Goal: Transaction & Acquisition: Obtain resource

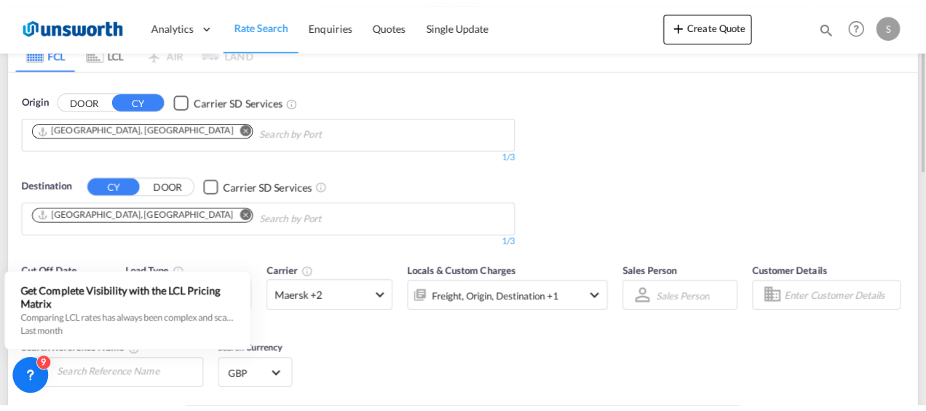
scroll to position [74, 0]
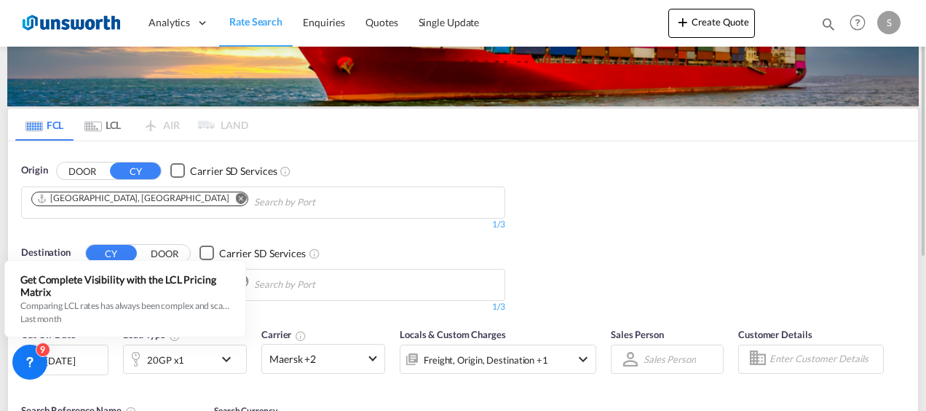
click at [230, 360] on md-icon "icon-chevron-down" at bounding box center [230, 358] width 25 height 17
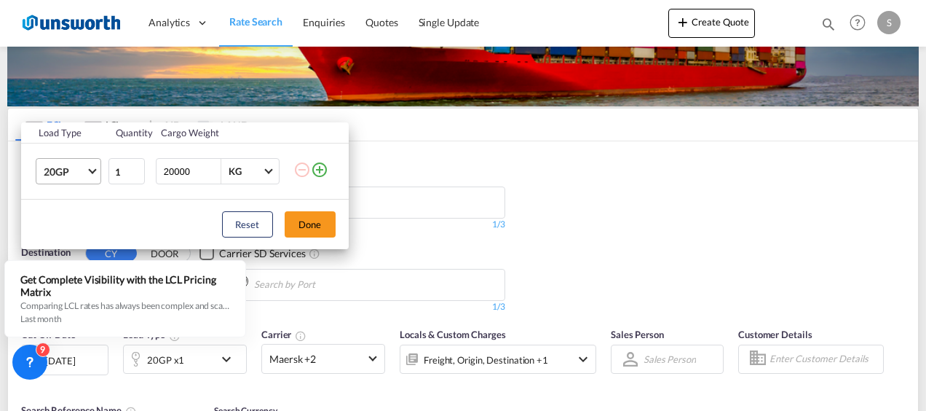
click at [93, 175] on md-select-value "20GP" at bounding box center [71, 171] width 58 height 25
click at [66, 239] on div "40HC" at bounding box center [56, 241] width 27 height 15
click at [312, 223] on button "Done" at bounding box center [310, 224] width 51 height 26
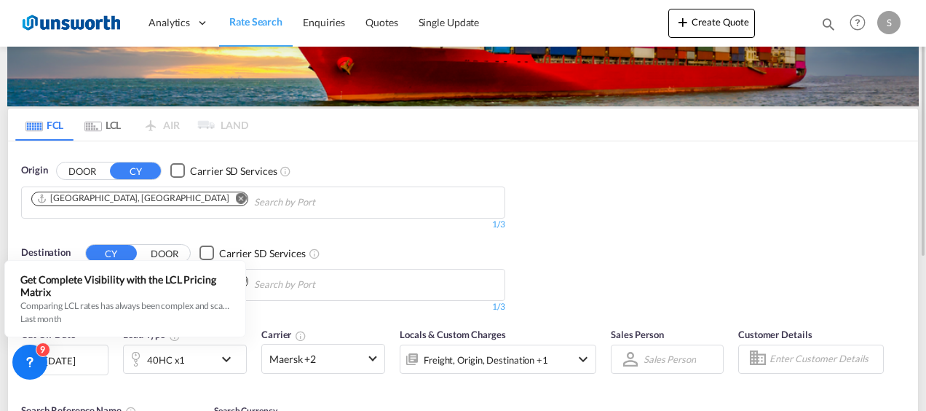
click at [75, 361] on div "[DATE]" at bounding box center [60, 360] width 30 height 13
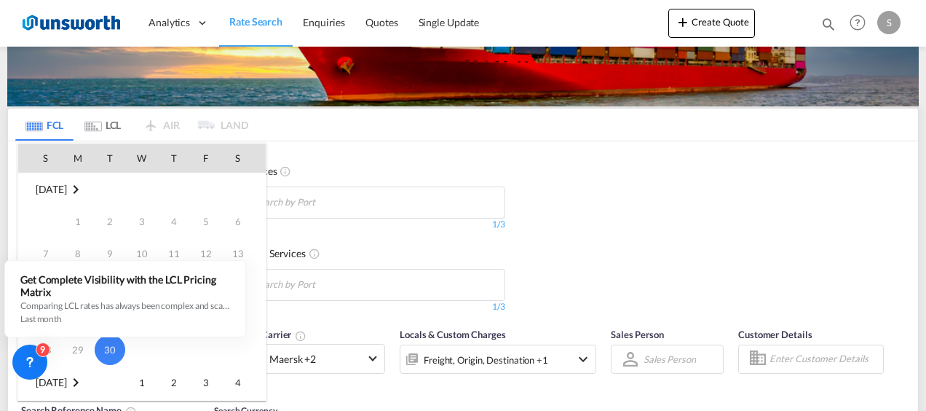
click at [438, 224] on div at bounding box center [463, 205] width 926 height 411
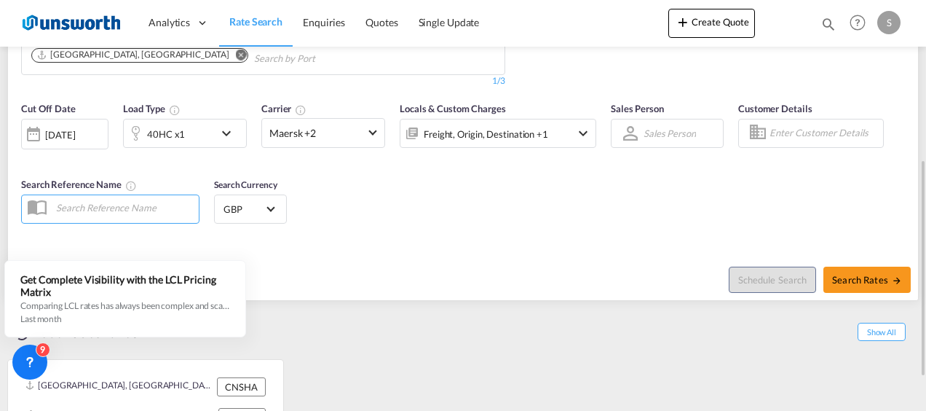
scroll to position [227, 0]
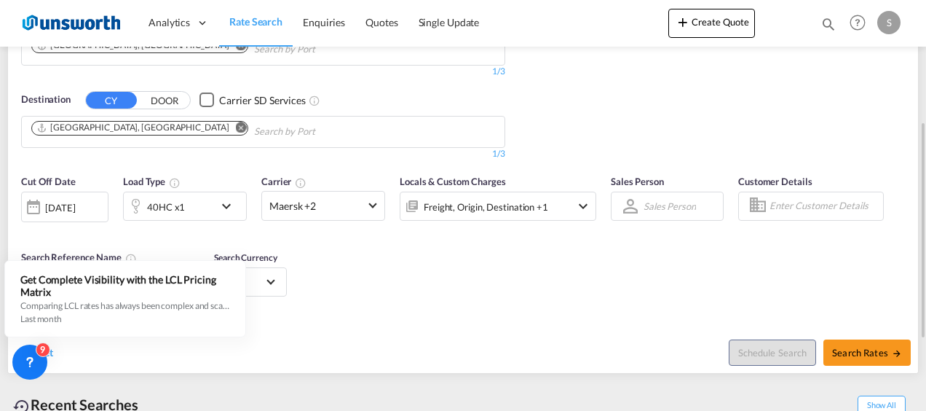
click at [36, 204] on div at bounding box center [33, 206] width 23 height 29
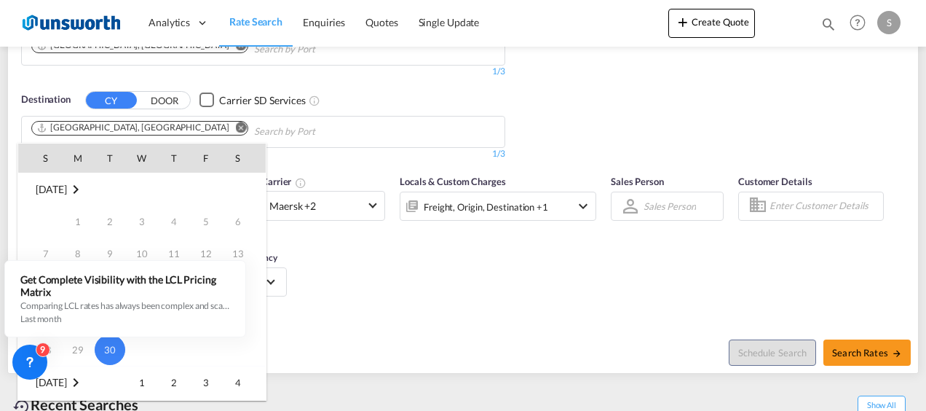
click at [356, 294] on div at bounding box center [463, 205] width 926 height 411
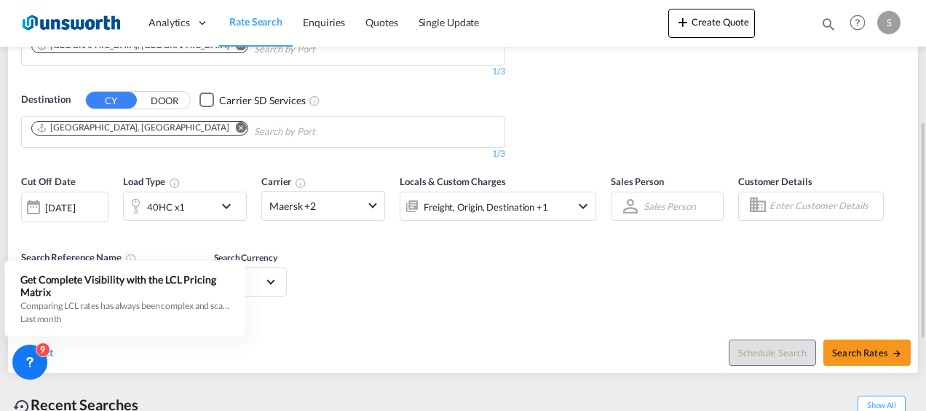
click at [337, 272] on div "Cut Off Date [DATE] [DATE] Load Type 40HC x1 Carrier Maersk +2 Online Rates 0 A…" at bounding box center [463, 238] width 910 height 142
click at [34, 204] on div at bounding box center [33, 206] width 23 height 29
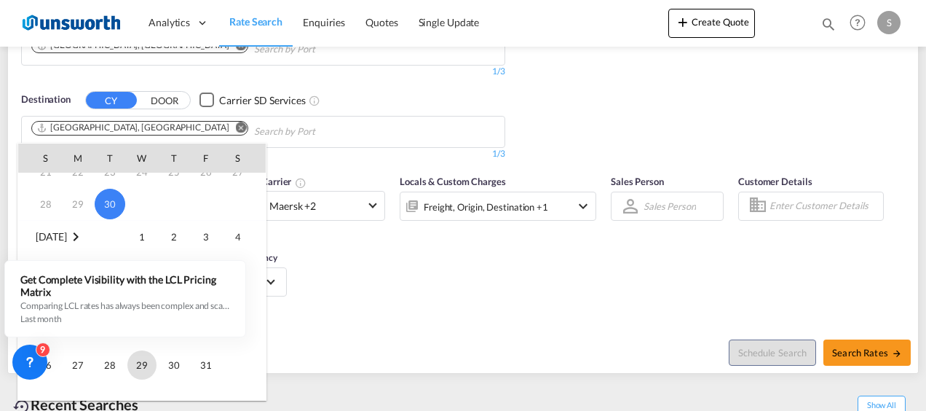
scroll to position [73, 0]
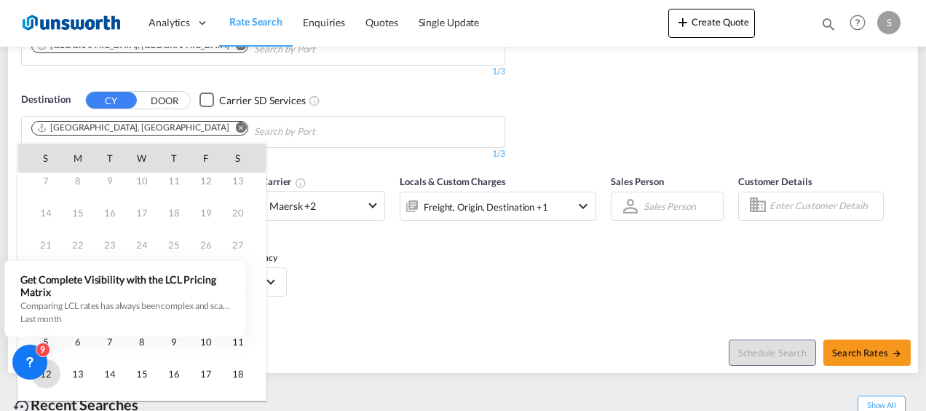
click at [47, 373] on span "12" at bounding box center [45, 373] width 29 height 29
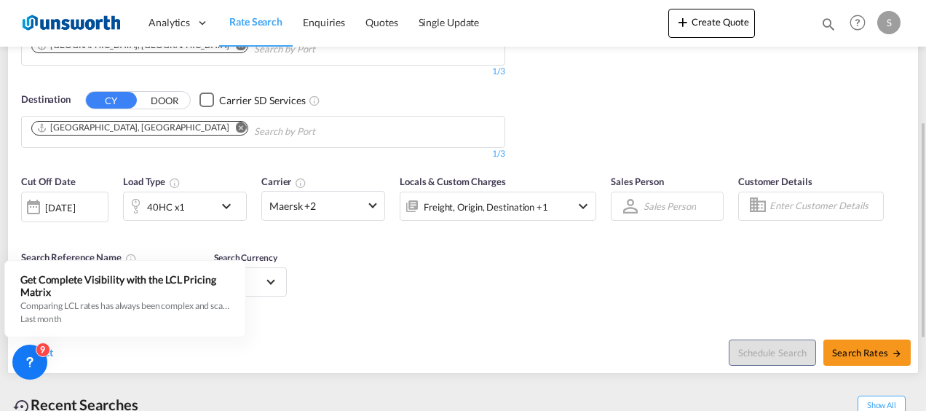
click at [377, 315] on div "Reset Schedule Search Search Rates" at bounding box center [463, 341] width 910 height 63
click at [376, 204] on md-select-value "Maersk +2" at bounding box center [323, 206] width 122 height 28
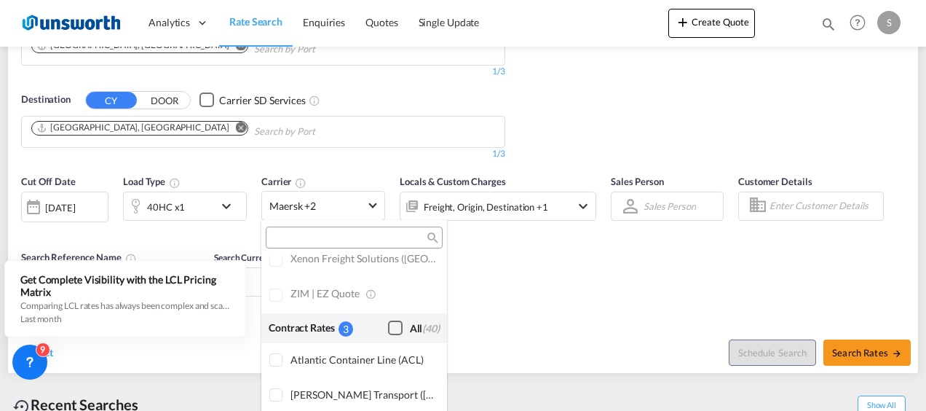
scroll to position [946, 0]
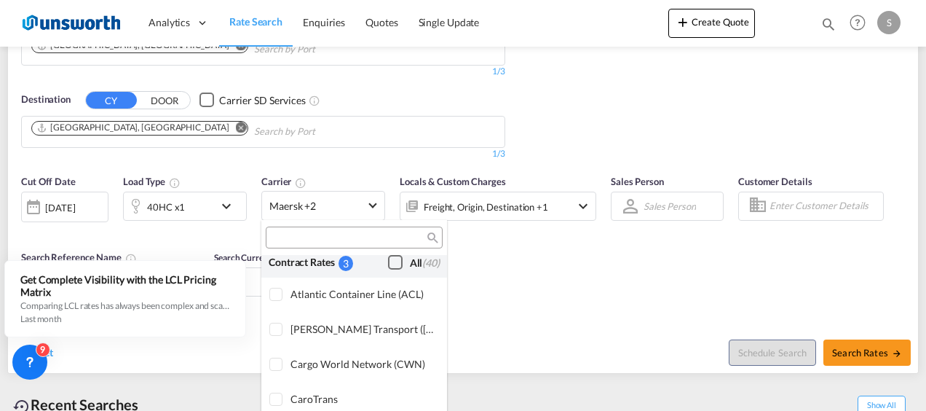
click at [388, 263] on div "Checkbox No Ink" at bounding box center [395, 262] width 15 height 15
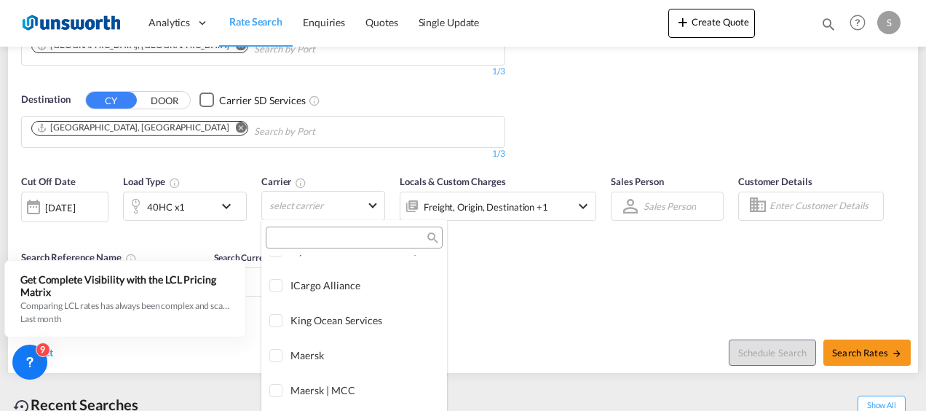
scroll to position [1602, 0]
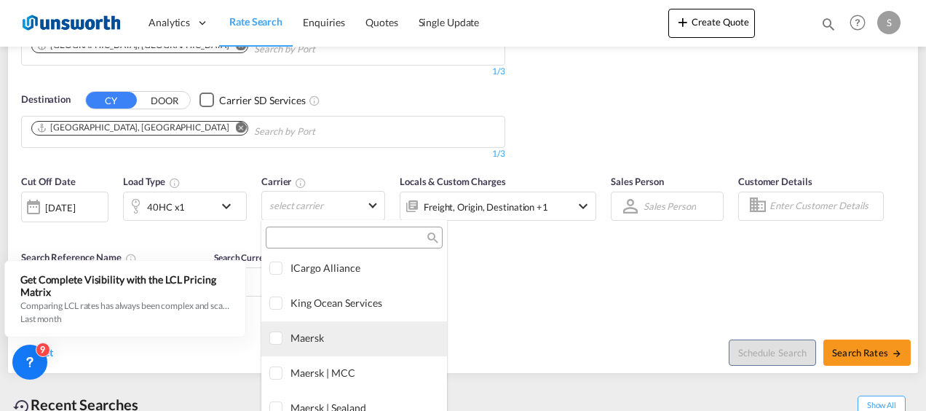
click at [281, 336] on div at bounding box center [277, 338] width 15 height 15
click at [549, 286] on md-backdrop at bounding box center [463, 205] width 926 height 411
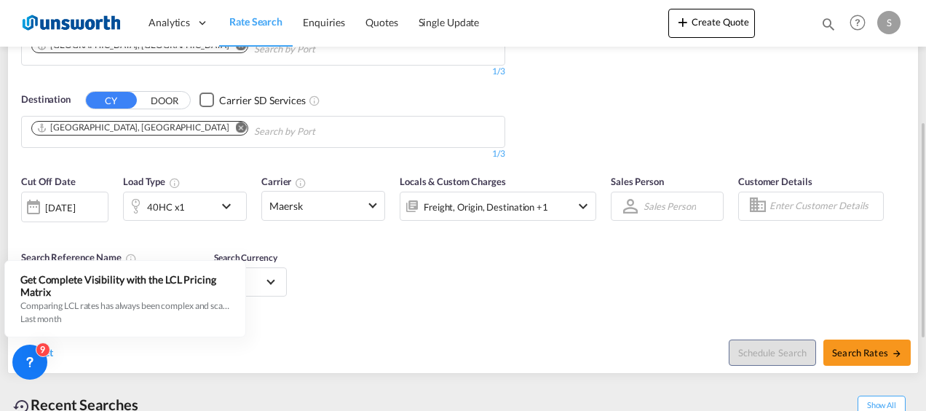
click at [637, 205] on div at bounding box center [630, 205] width 23 height 25
click at [666, 208] on md-select "Sales Person Select Sales Person No results found" at bounding box center [669, 206] width 55 height 20
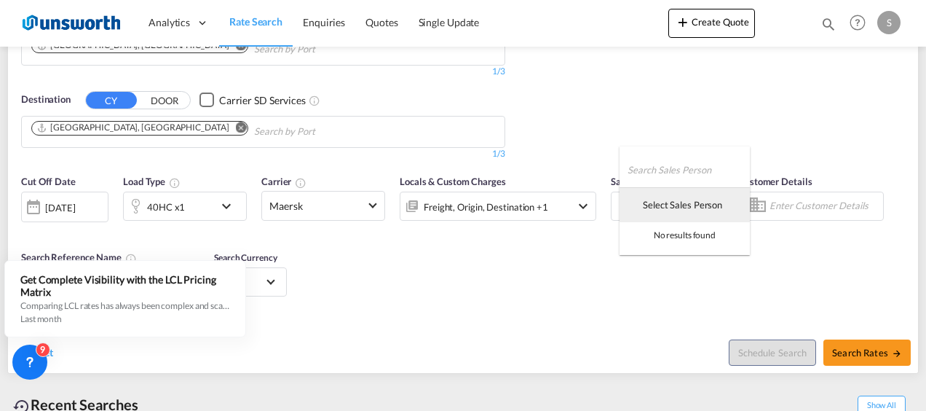
click at [644, 208] on div "Select Sales Person" at bounding box center [682, 204] width 79 height 13
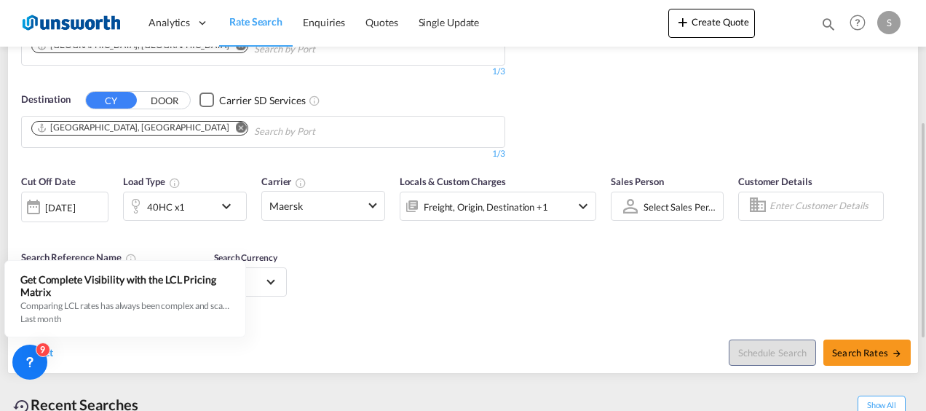
scroll to position [300, 0]
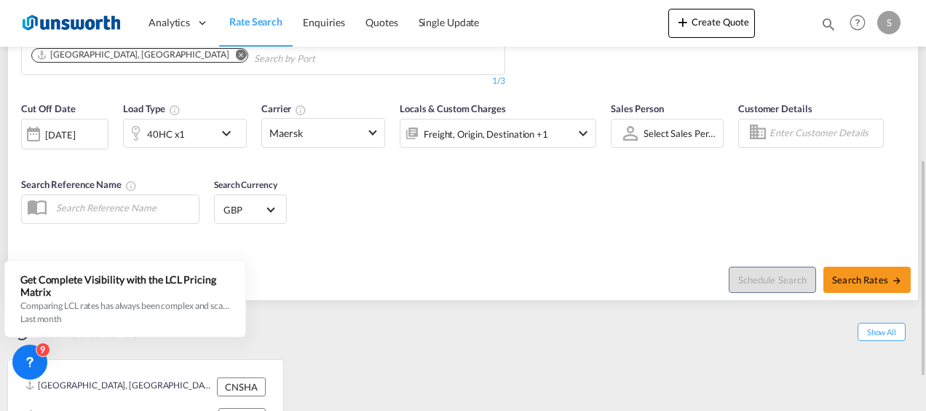
click at [271, 208] on span "Select Currency: £ GBPUnited Kingdom Pound" at bounding box center [271, 208] width 8 height 8
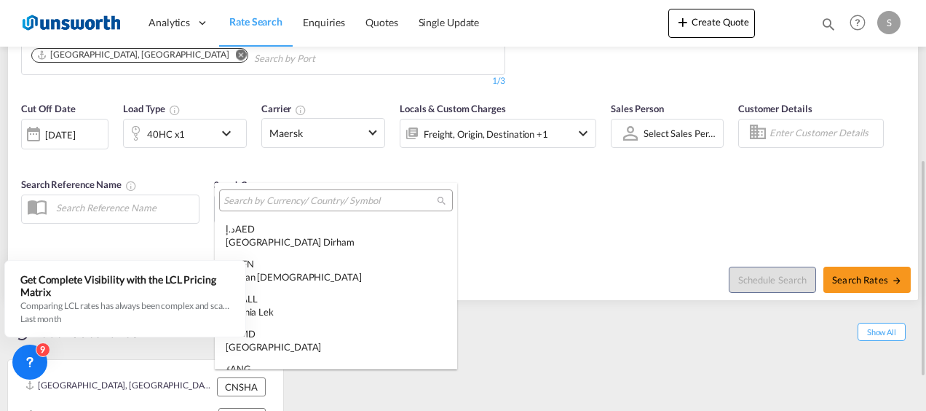
scroll to position [1602, 0]
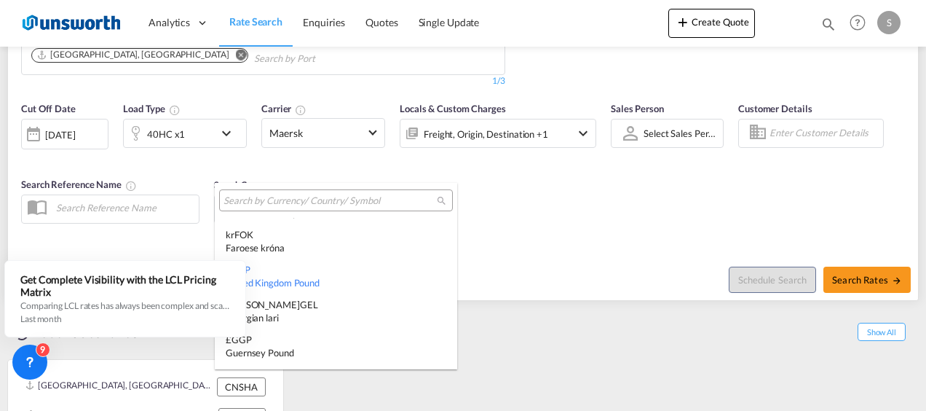
click at [503, 216] on md-backdrop at bounding box center [463, 205] width 926 height 411
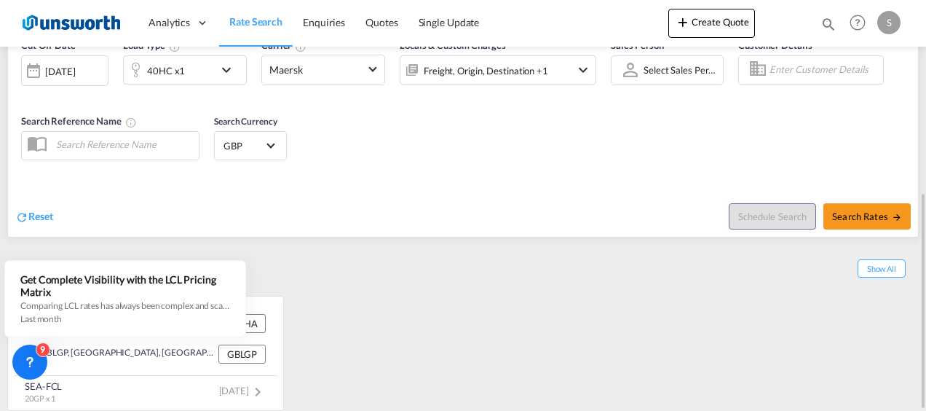
scroll to position [291, 0]
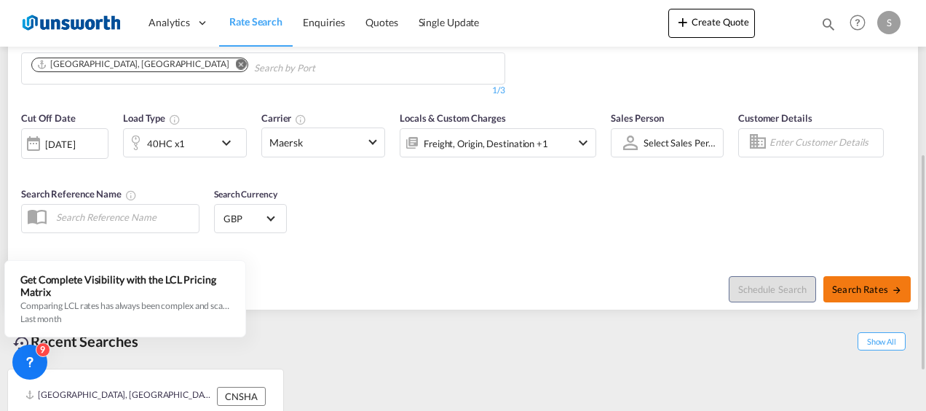
click at [860, 283] on span "Search Rates" at bounding box center [868, 289] width 70 height 12
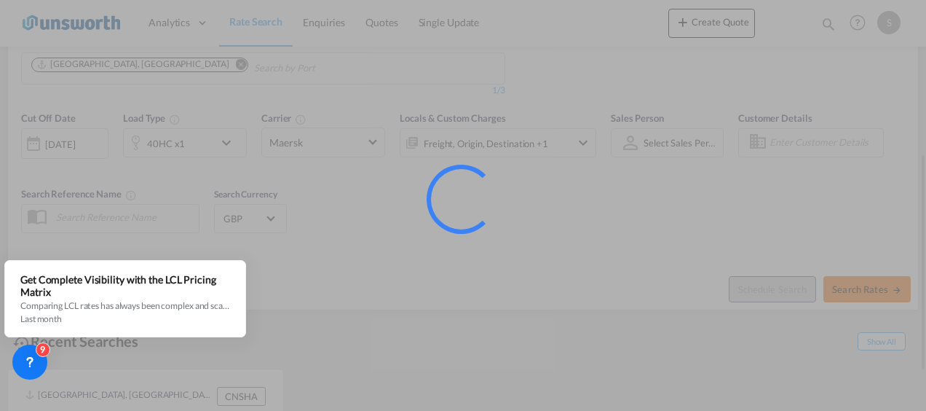
type input "CNSHA to GBLGP / [DATE]"
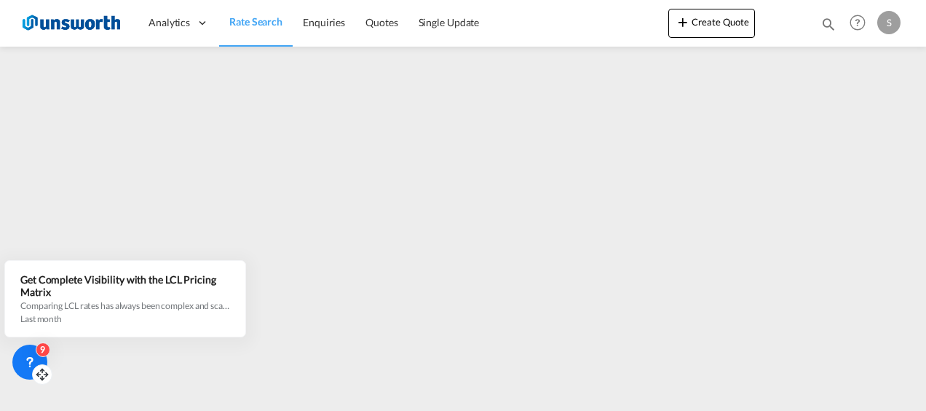
click at [32, 361] on icon at bounding box center [30, 361] width 5 height 6
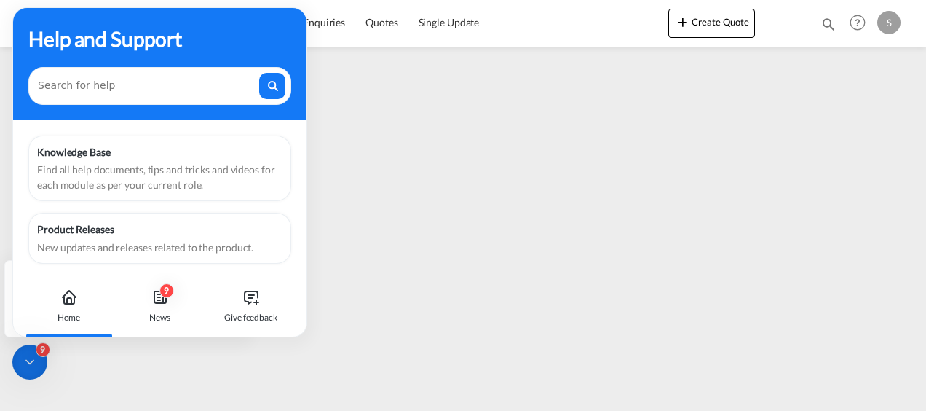
click at [73, 304] on icon at bounding box center [68, 296] width 17 height 17
drag, startPoint x: 294, startPoint y: 28, endPoint x: 300, endPoint y: 49, distance: 22.1
click at [300, 49] on div "Help and Support" at bounding box center [160, 64] width 294 height 112
click at [31, 363] on icon at bounding box center [29, 363] width 7 height 4
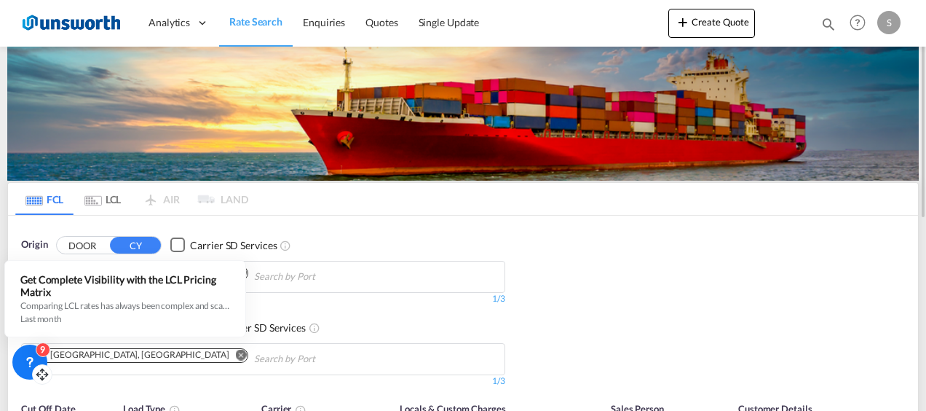
click at [173, 245] on div "Checkbox No Ink" at bounding box center [177, 244] width 15 height 15
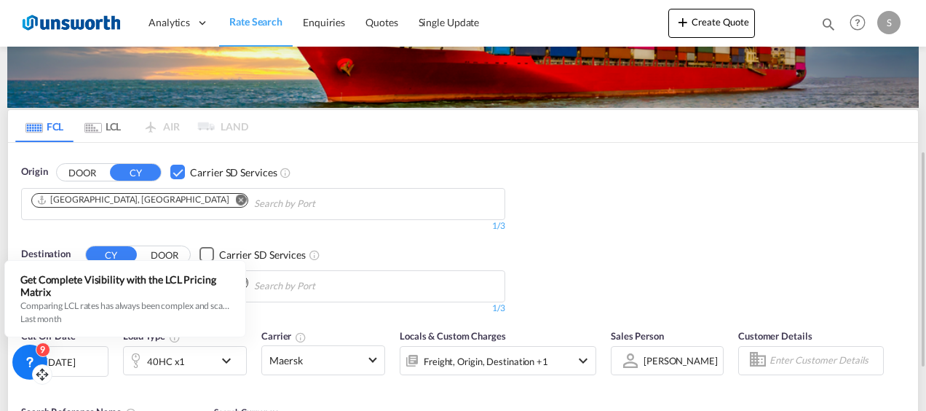
scroll to position [146, 0]
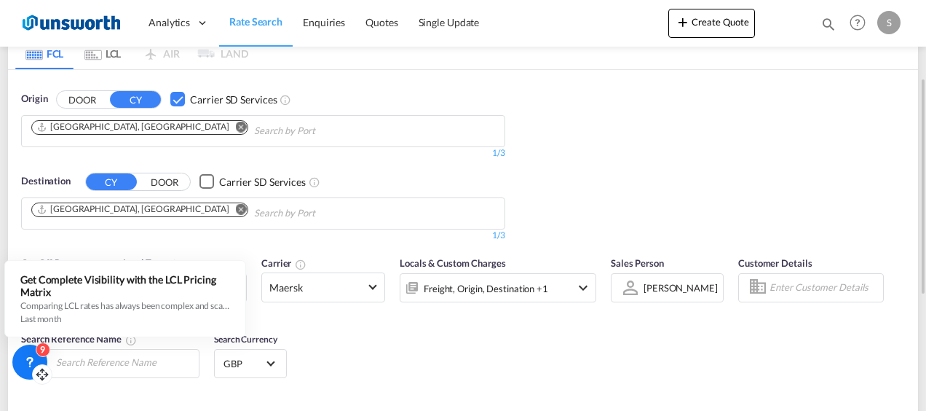
click at [388, 334] on div "Cut Off Date [DATE] [DATE] Load Type 40HC x1 Carrier Maersk Online Rates 0 All …" at bounding box center [463, 319] width 910 height 142
click at [274, 240] on div "Destination CY DOOR Carrier SD Services [GEOGRAPHIC_DATA], [GEOGRAPHIC_DATA] 1/…" at bounding box center [263, 208] width 499 height 82
click at [310, 336] on div "Cut Off Date [DATE] [DATE] Load Type 40HC x1 Carrier Maersk Online Rates 0 All …" at bounding box center [463, 319] width 910 height 142
click at [271, 363] on span "Select Currency: £ GBPUnited Kingdom Pound" at bounding box center [271, 362] width 8 height 8
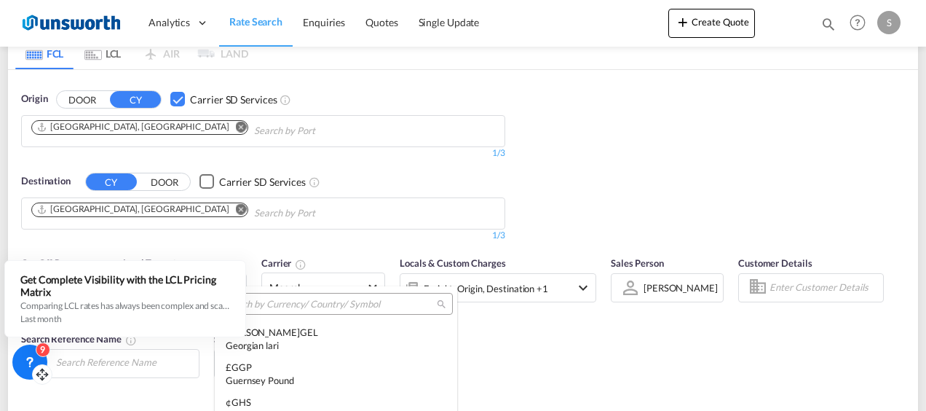
click at [516, 357] on md-backdrop at bounding box center [463, 205] width 926 height 411
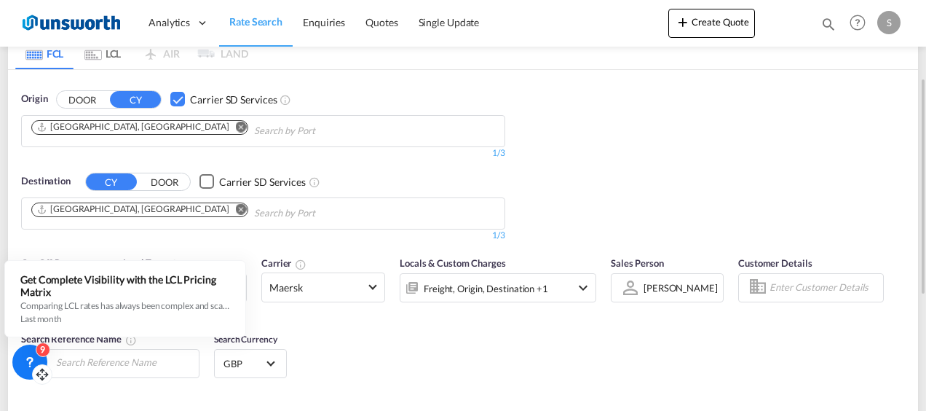
click at [604, 325] on div "Cut Off Date [DATE] [DATE] Load Type 40HC x1 Carrier Maersk Online Rates 0 All …" at bounding box center [463, 319] width 910 height 142
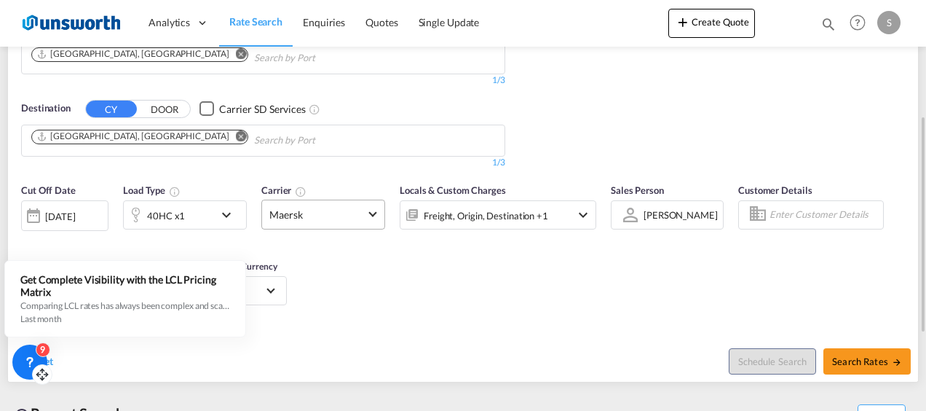
click at [373, 214] on span at bounding box center [373, 213] width 8 height 8
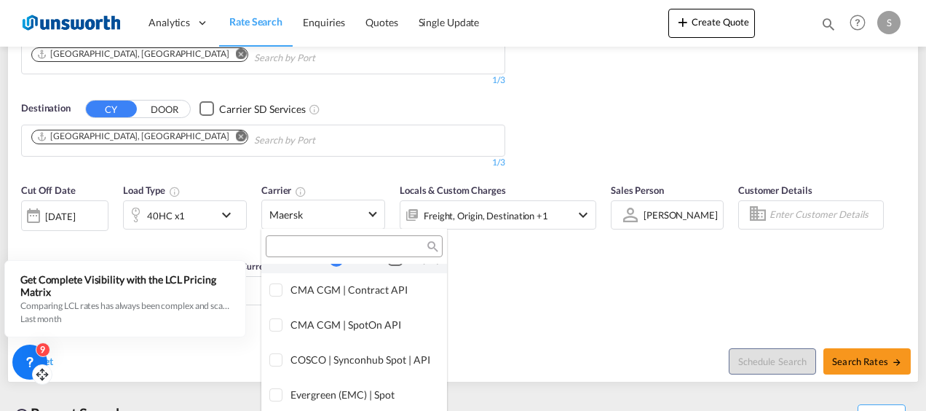
scroll to position [0, 0]
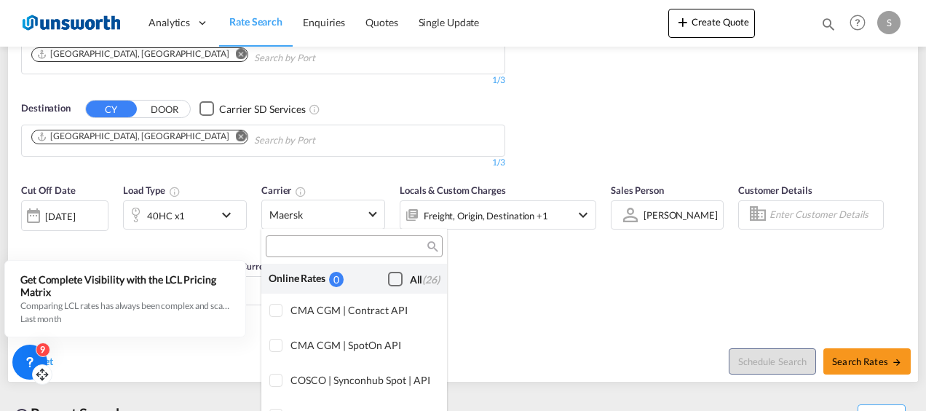
click at [388, 274] on div "Checkbox No Ink" at bounding box center [395, 279] width 15 height 15
click at [388, 276] on div "Checkbox No Ink" at bounding box center [395, 279] width 15 height 15
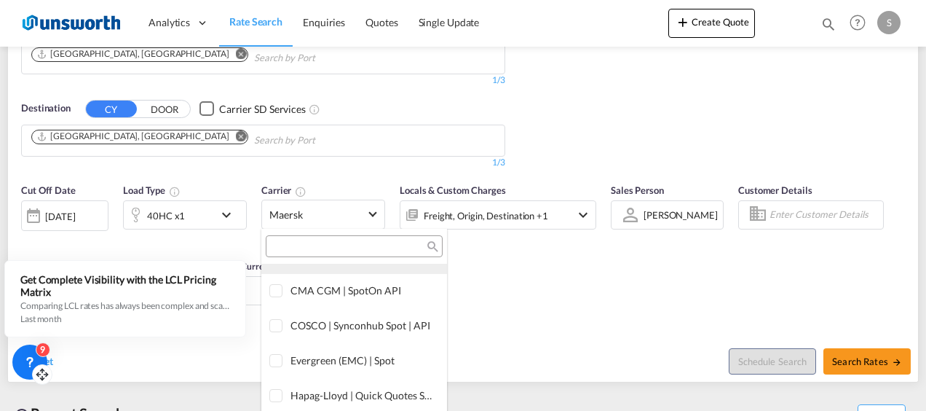
scroll to position [73, 0]
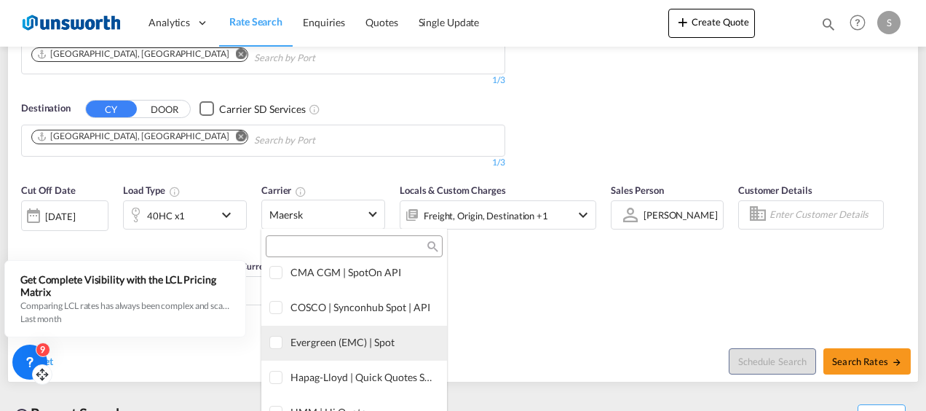
drag, startPoint x: 272, startPoint y: 344, endPoint x: 310, endPoint y: 348, distance: 38.1
click at [272, 344] on div at bounding box center [277, 343] width 15 height 15
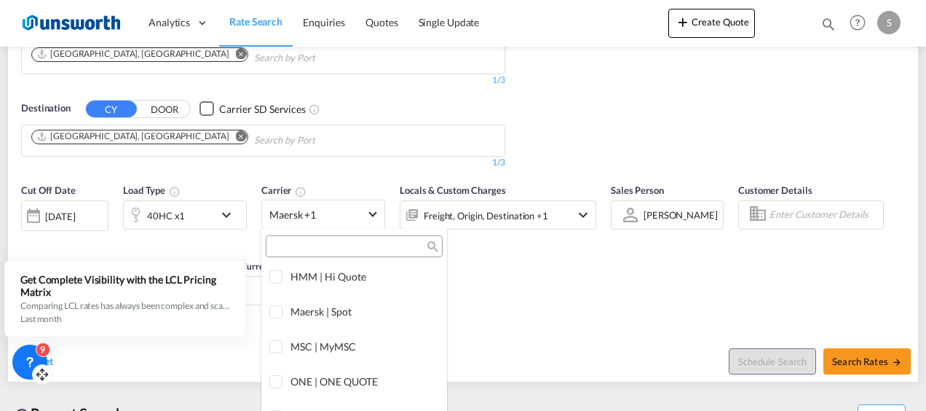
scroll to position [219, 0]
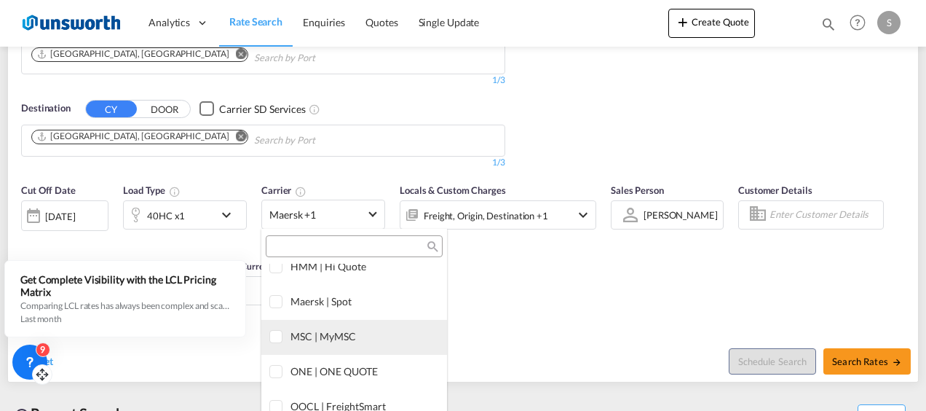
click at [275, 336] on div at bounding box center [277, 337] width 15 height 15
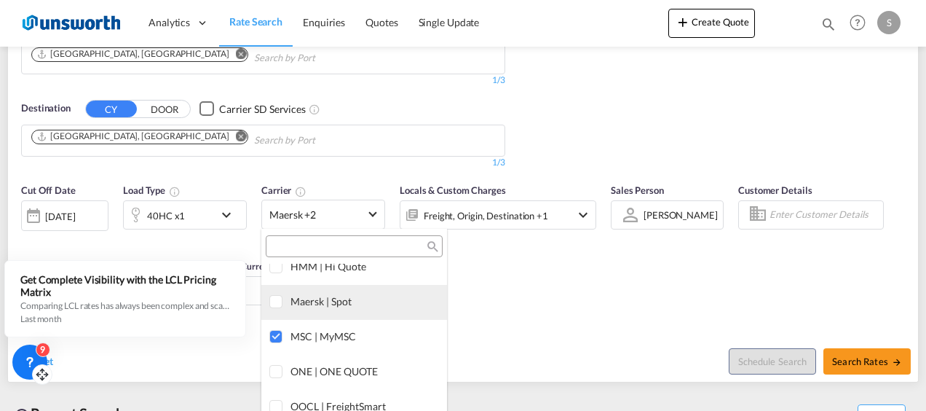
click at [277, 304] on div at bounding box center [277, 302] width 15 height 15
click at [548, 319] on md-backdrop at bounding box center [463, 205] width 926 height 411
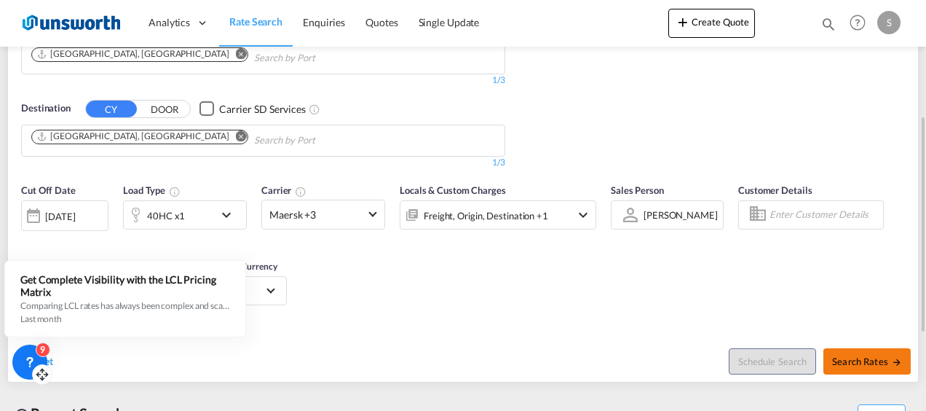
click at [851, 363] on span "Search Rates" at bounding box center [868, 361] width 70 height 12
type input "CNSHA to GBLGP / [DATE]"
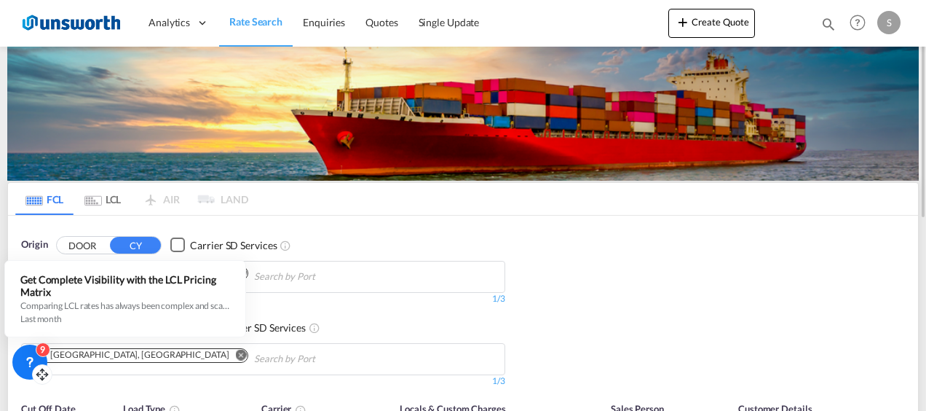
click at [179, 245] on div "Checkbox No Ink" at bounding box center [177, 244] width 15 height 15
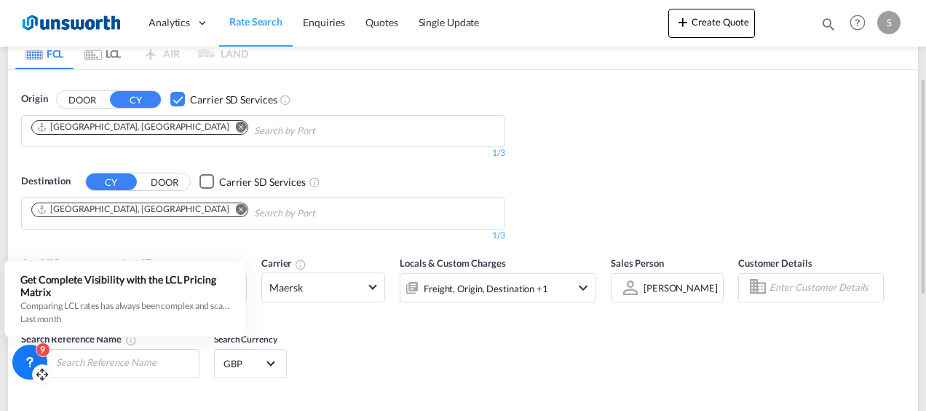
scroll to position [219, 0]
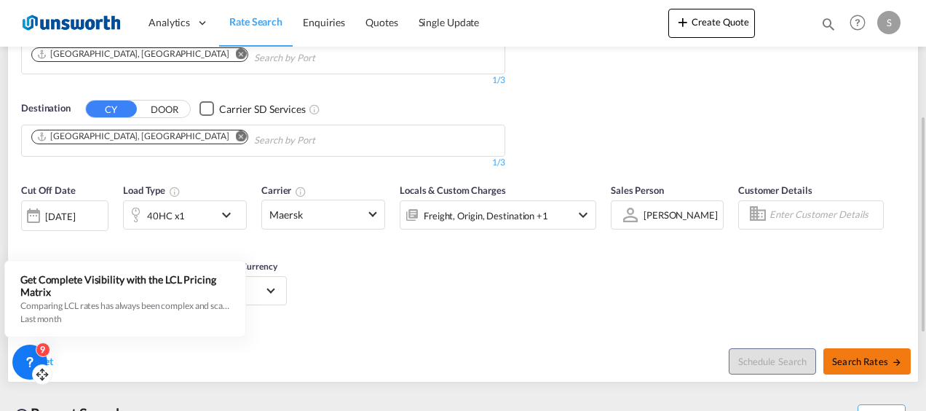
click at [855, 364] on span "Search Rates" at bounding box center [868, 361] width 70 height 12
type input "CNSHA to GBLGP / [DATE]"
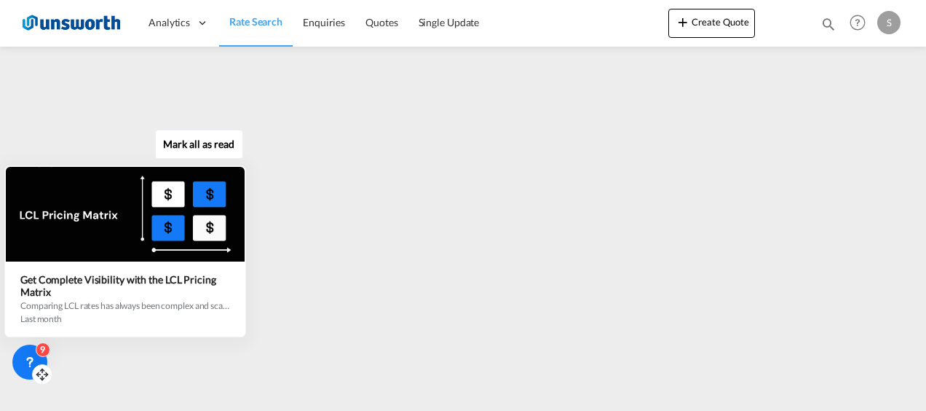
click at [259, 270] on div "Mark all as read Get Complete Visibility with the LCL Pricing Matrix Comparing …" at bounding box center [129, 236] width 264 height 201
